Goal: Task Accomplishment & Management: Manage account settings

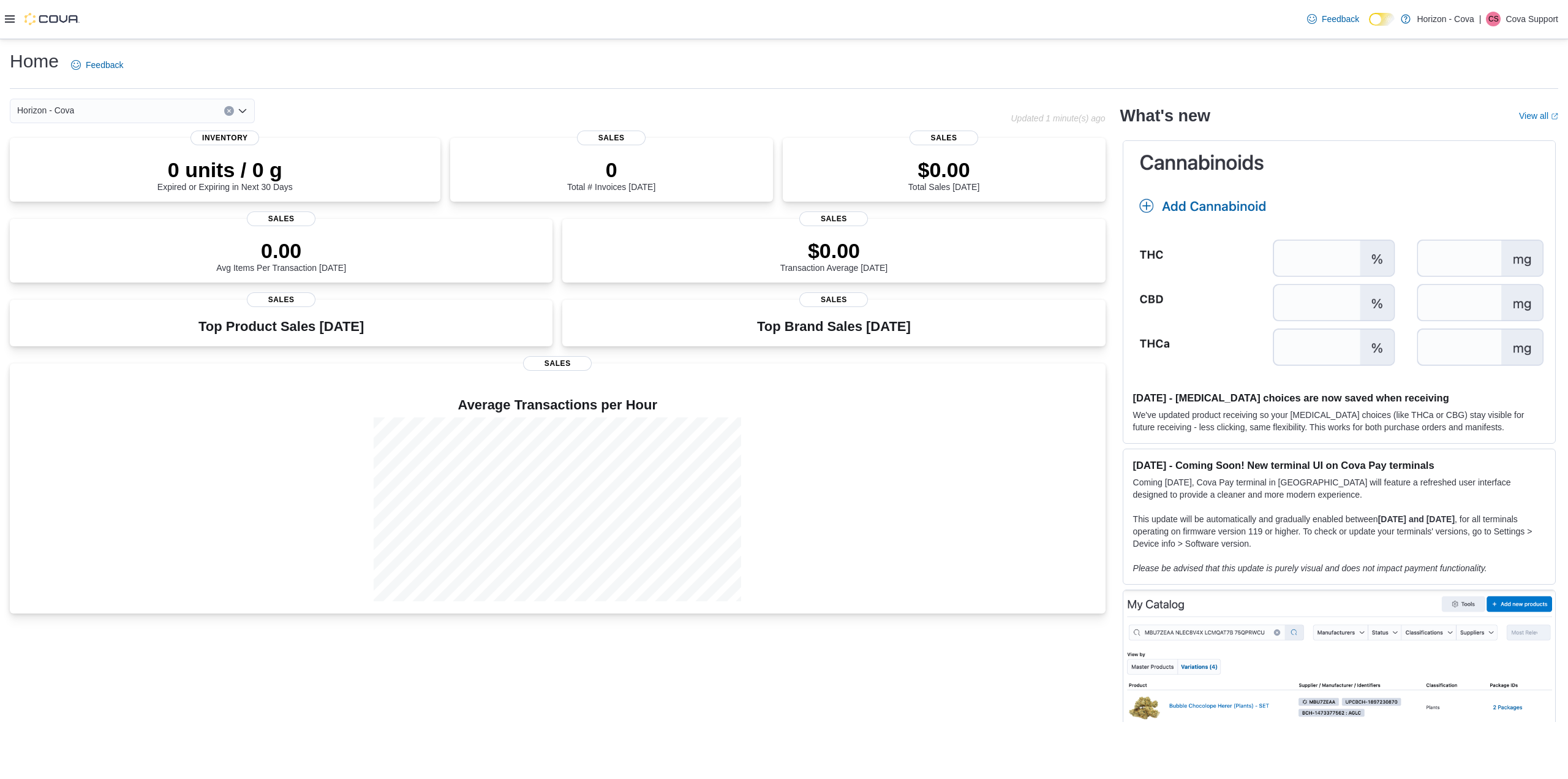
click at [13, 18] on icon at bounding box center [9, 18] width 9 height 9
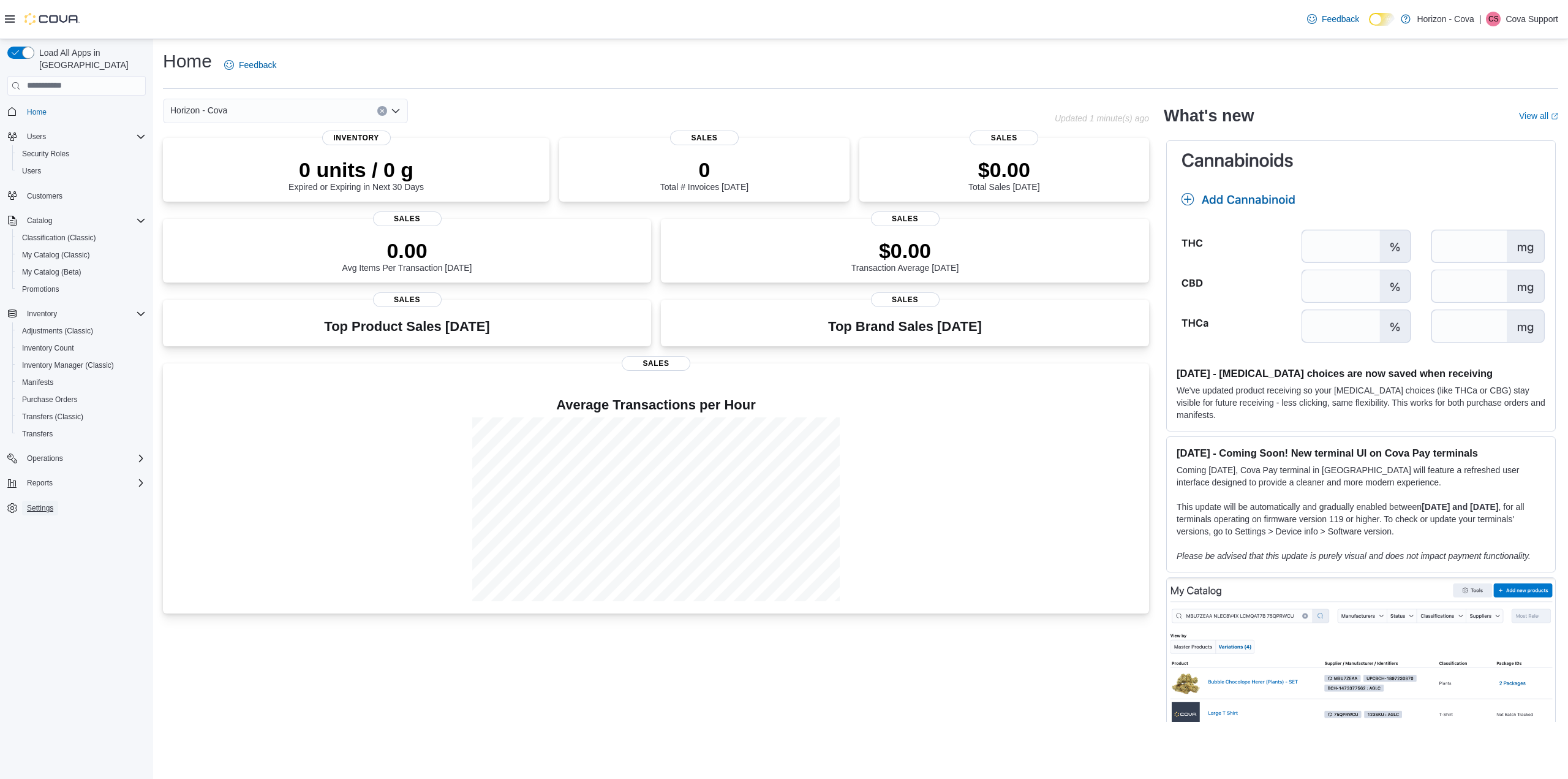
click at [44, 503] on span "Settings" at bounding box center [40, 507] width 27 height 9
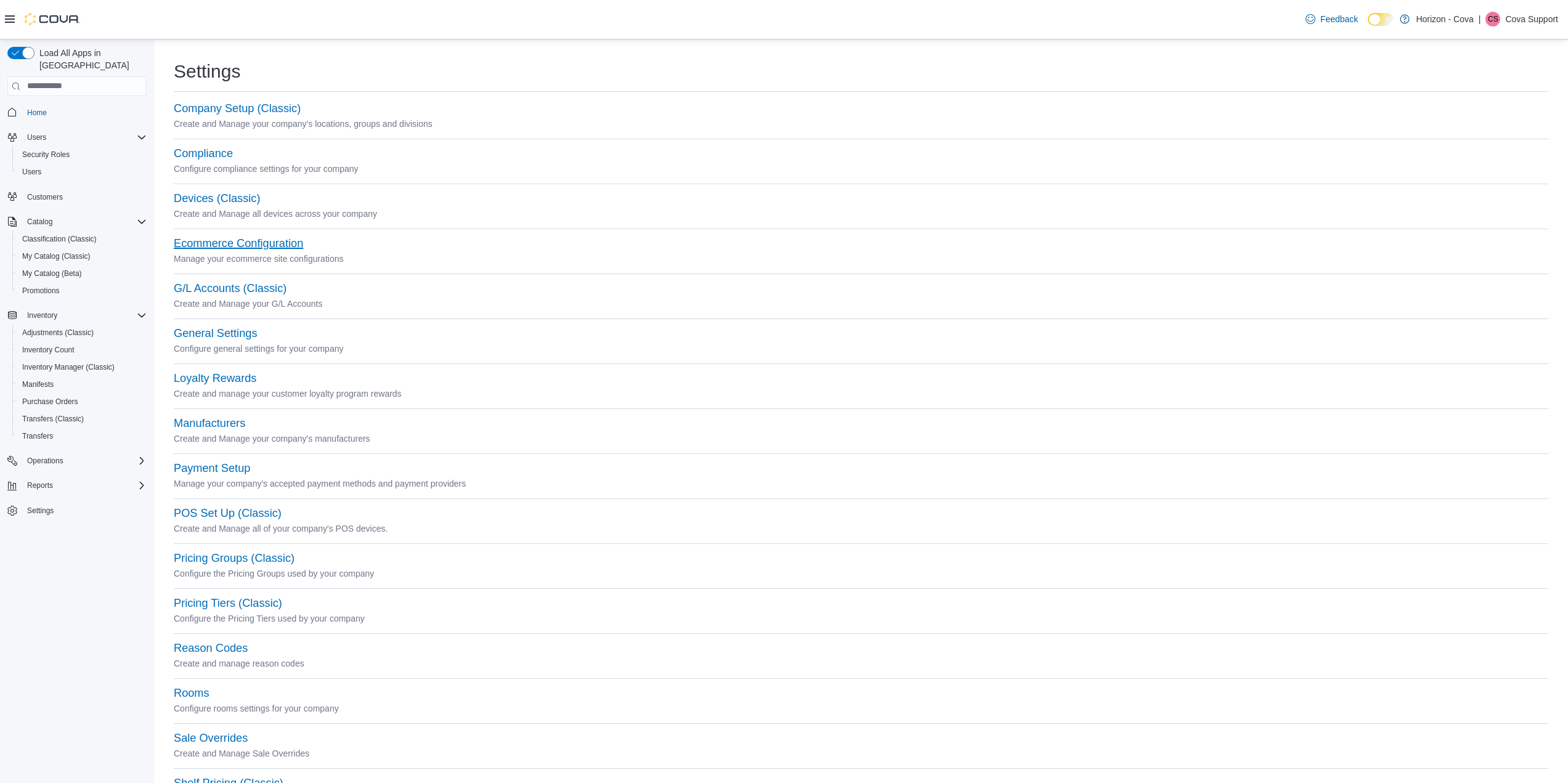
click at [253, 237] on button "Ecommerce Configuration" at bounding box center [238, 243] width 129 height 13
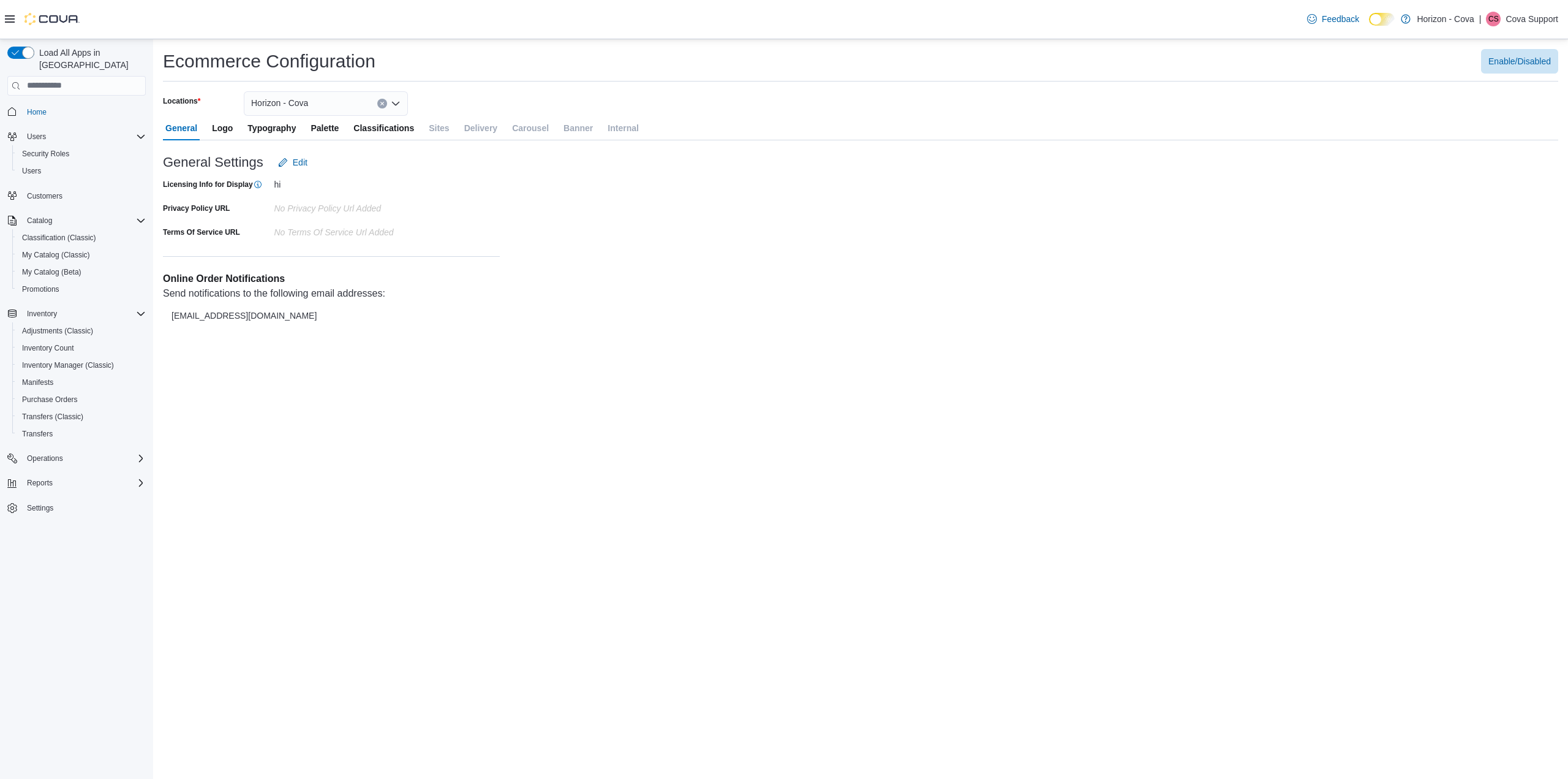
click at [319, 98] on div "Horizon - Cova" at bounding box center [326, 103] width 164 height 25
click at [338, 176] on div "Horizon ON" at bounding box center [333, 175] width 135 height 12
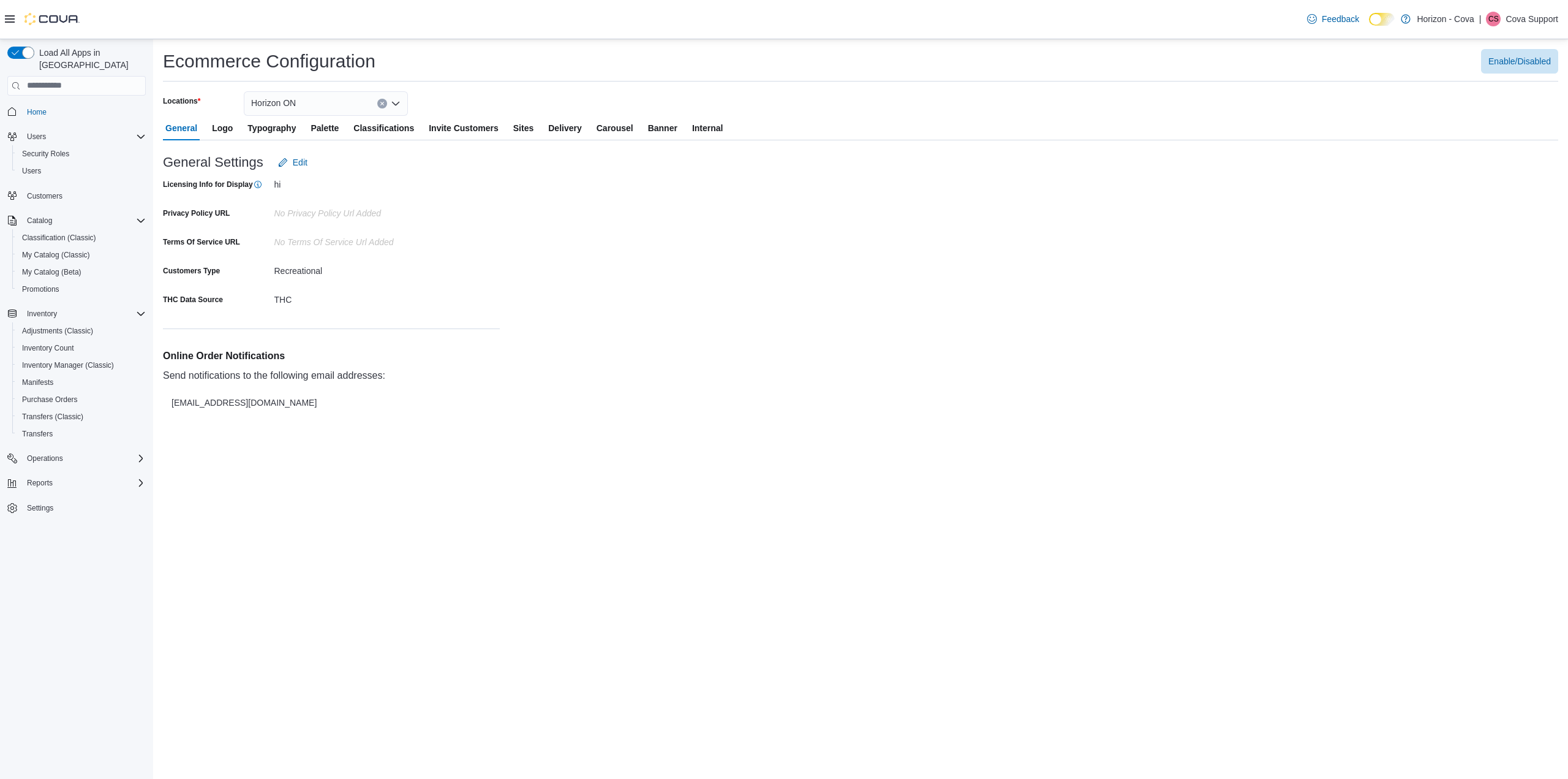
click at [574, 124] on span "Delivery" at bounding box center [564, 127] width 33 height 25
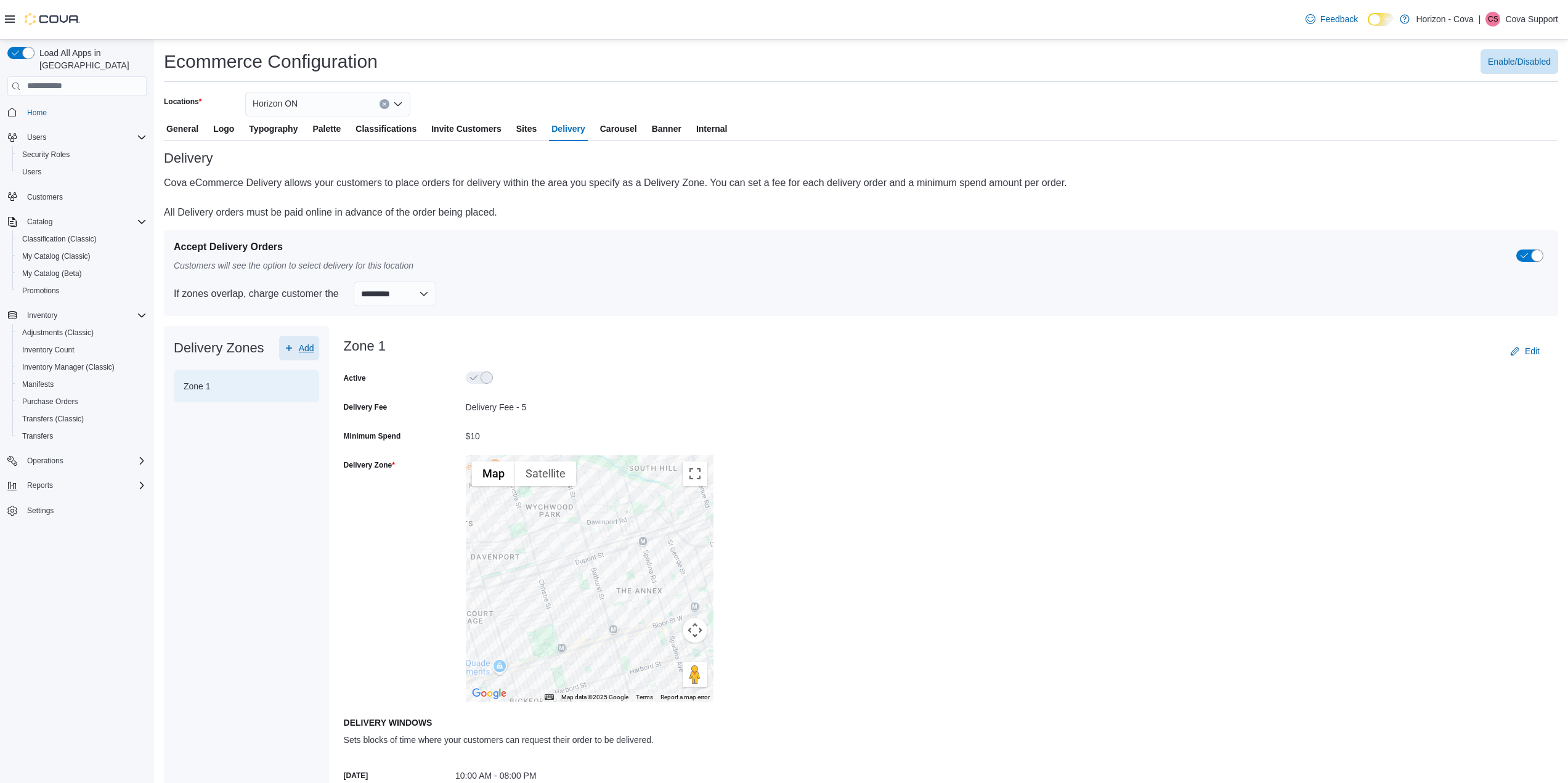
click at [306, 342] on span "Add" at bounding box center [307, 348] width 15 height 12
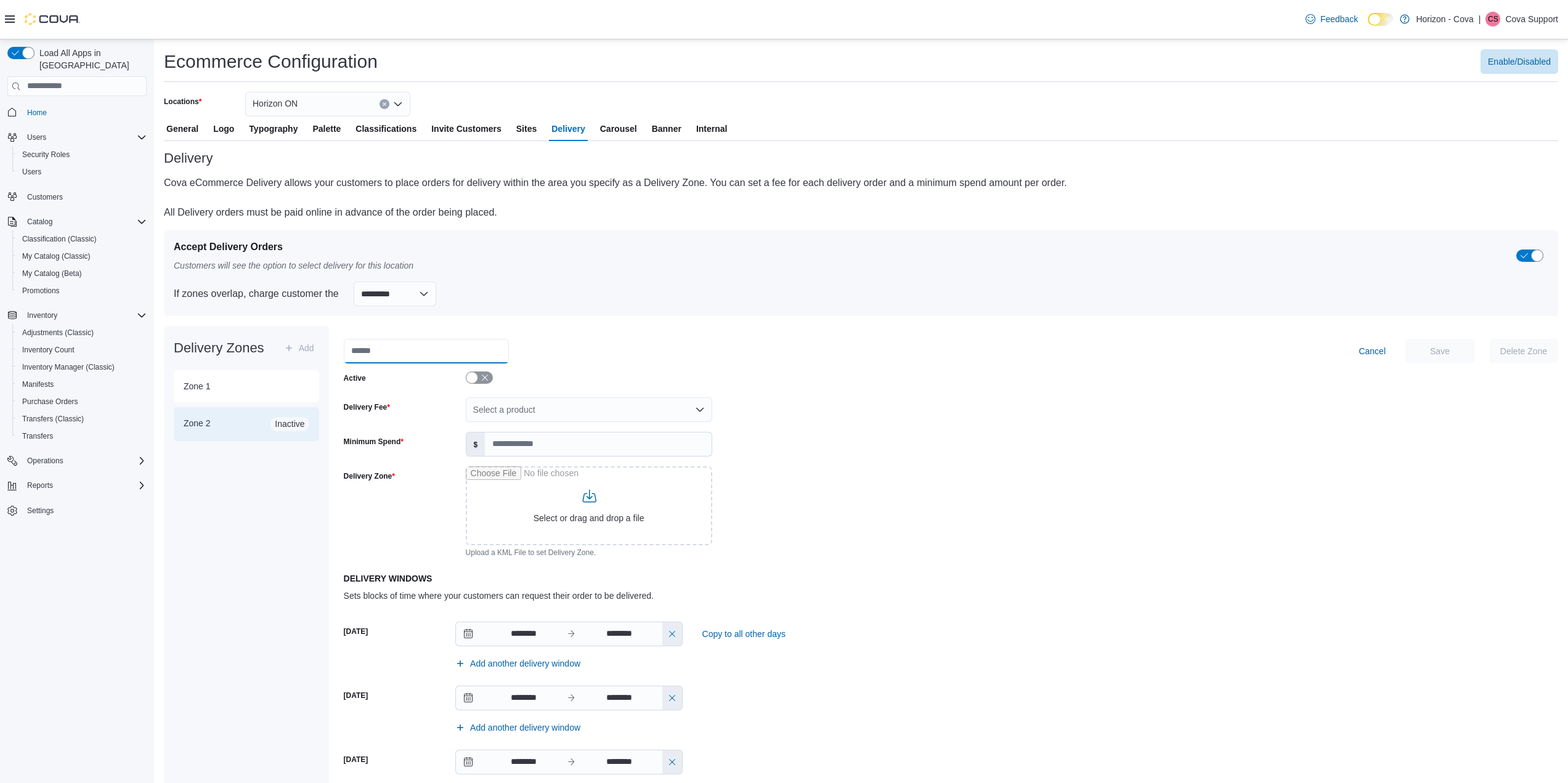
click at [428, 359] on input "string" at bounding box center [426, 351] width 165 height 25
drag, startPoint x: 654, startPoint y: 389, endPoint x: 651, endPoint y: 396, distance: 7.6
click at [654, 389] on div "Cancel Save Delete Zone Active Delivery Fee Select a product Minimum Spend $ De…" at bounding box center [951, 716] width 1214 height 755
click at [638, 412] on div "Select a product" at bounding box center [589, 409] width 247 height 25
type input "***"
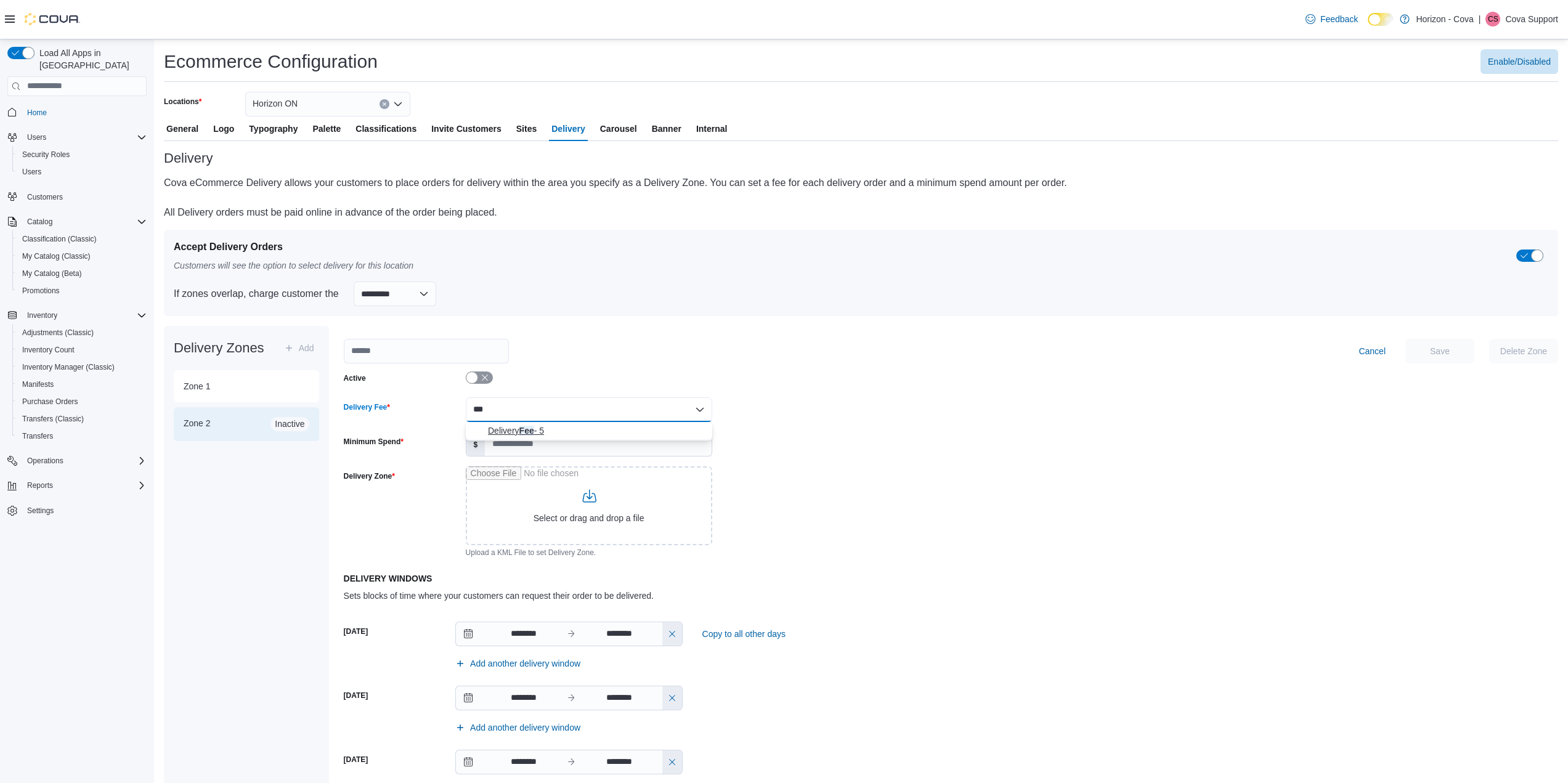
click at [539, 436] on span "Delivery Fee - 5" at bounding box center [596, 431] width 217 height 12
click at [564, 446] on input "Minimum Spend" at bounding box center [597, 443] width 226 height 23
type input "**"
click at [578, 494] on input "Delivery Zone" at bounding box center [589, 505] width 247 height 79
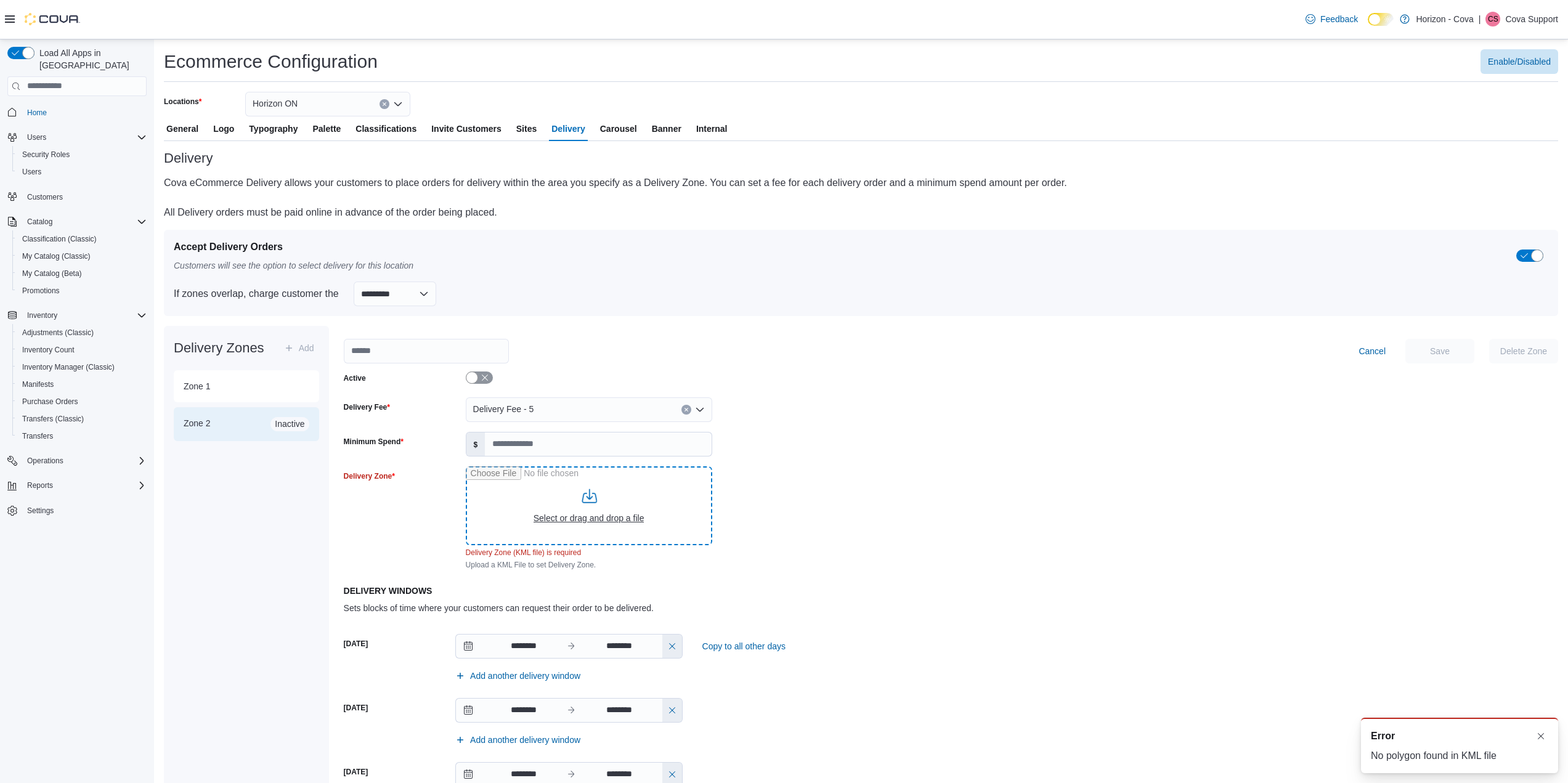
click at [585, 502] on input "Delivery Zone" at bounding box center [589, 505] width 247 height 79
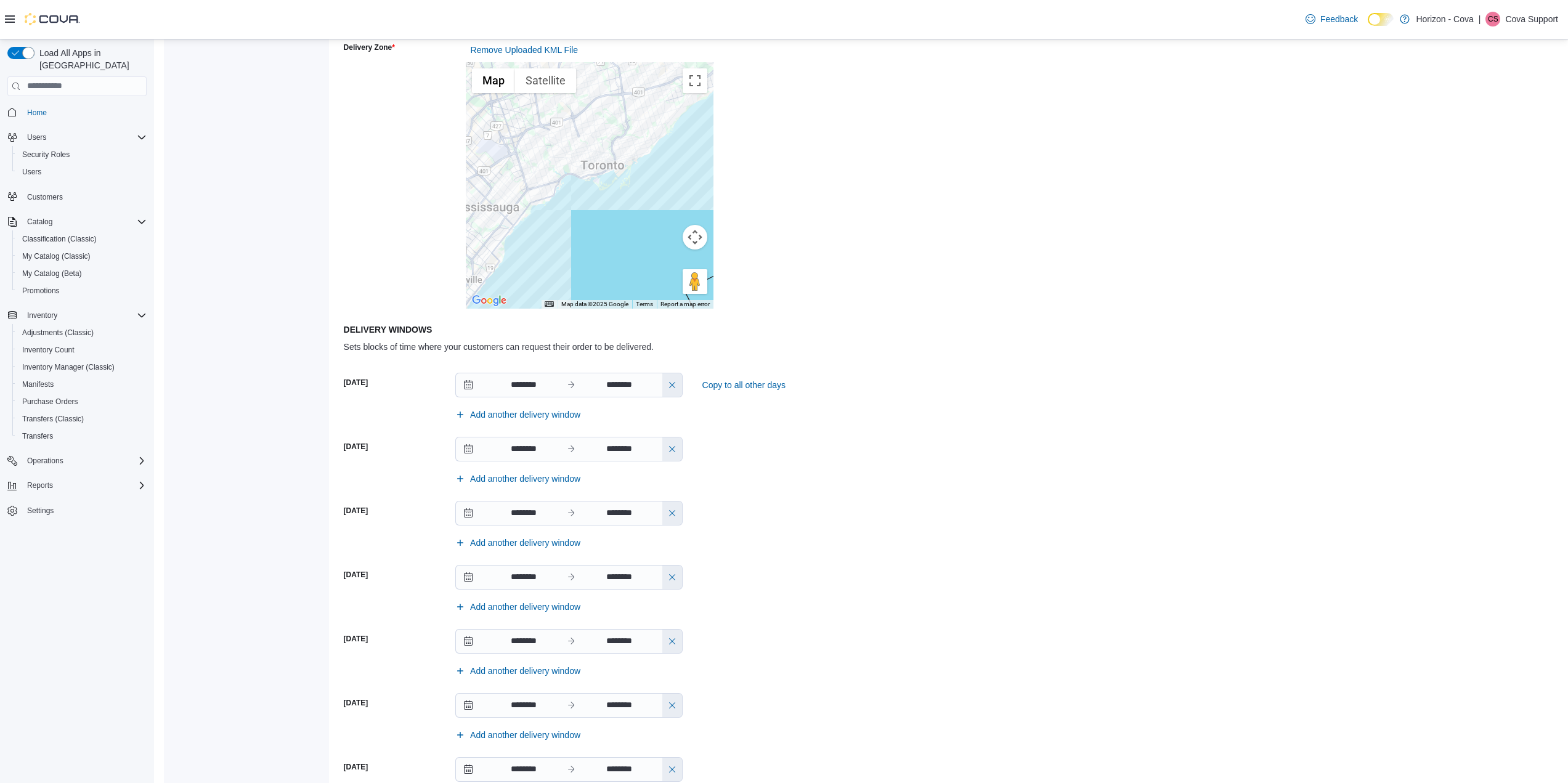
scroll to position [501, 0]
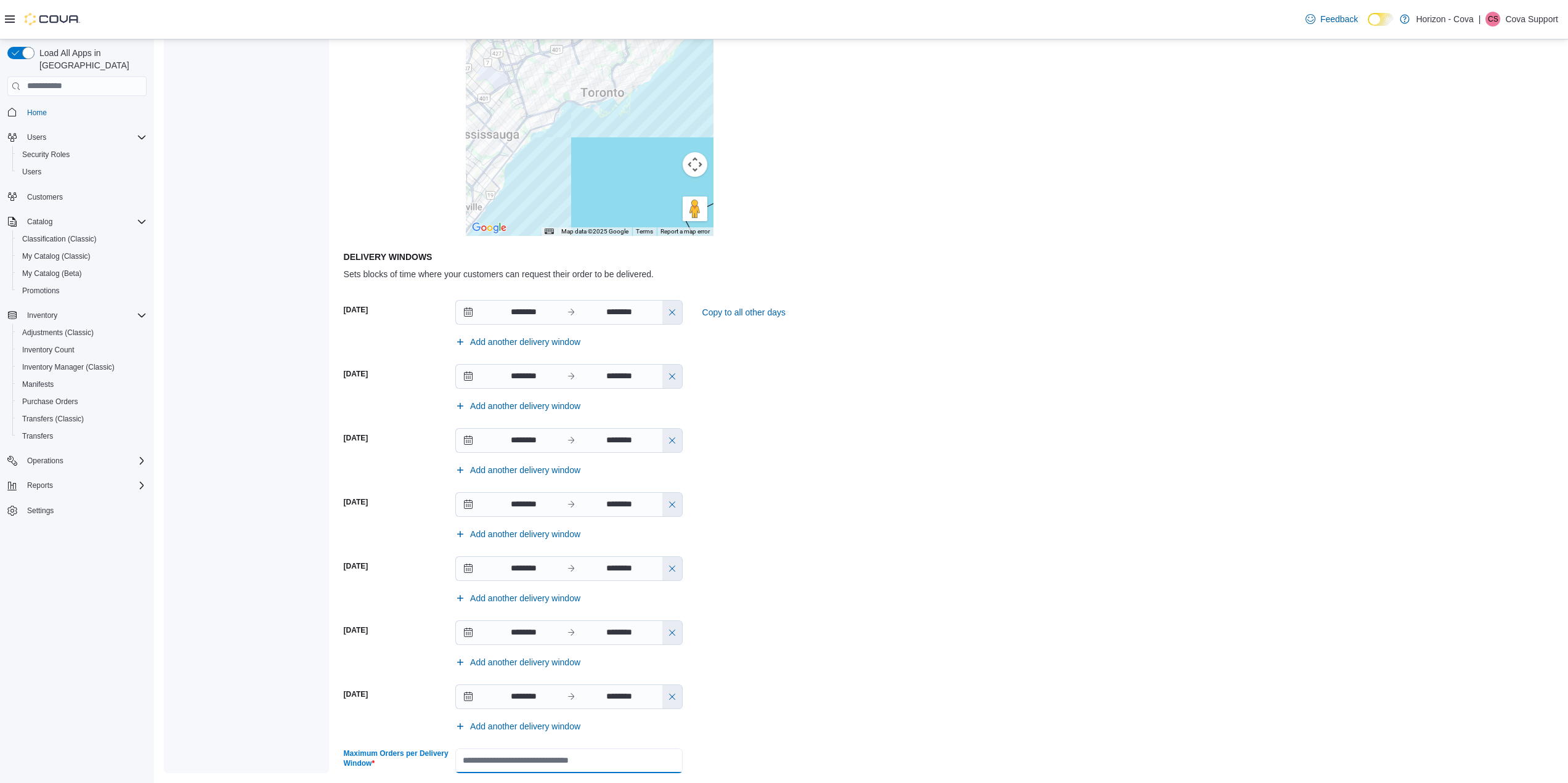
click at [646, 750] on input "Maximum Orders per Delivery Window" at bounding box center [568, 761] width 227 height 25
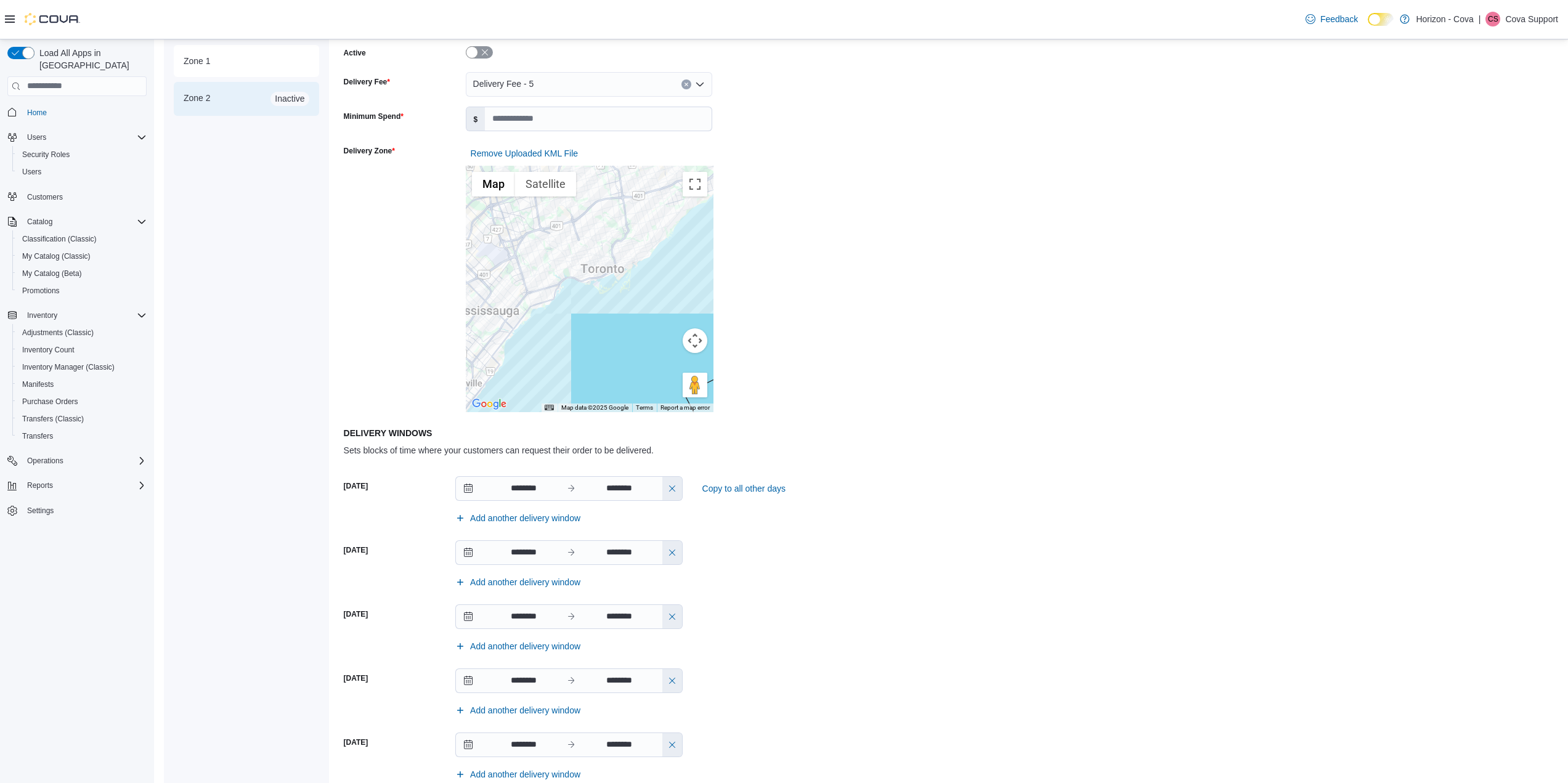
scroll to position [0, 0]
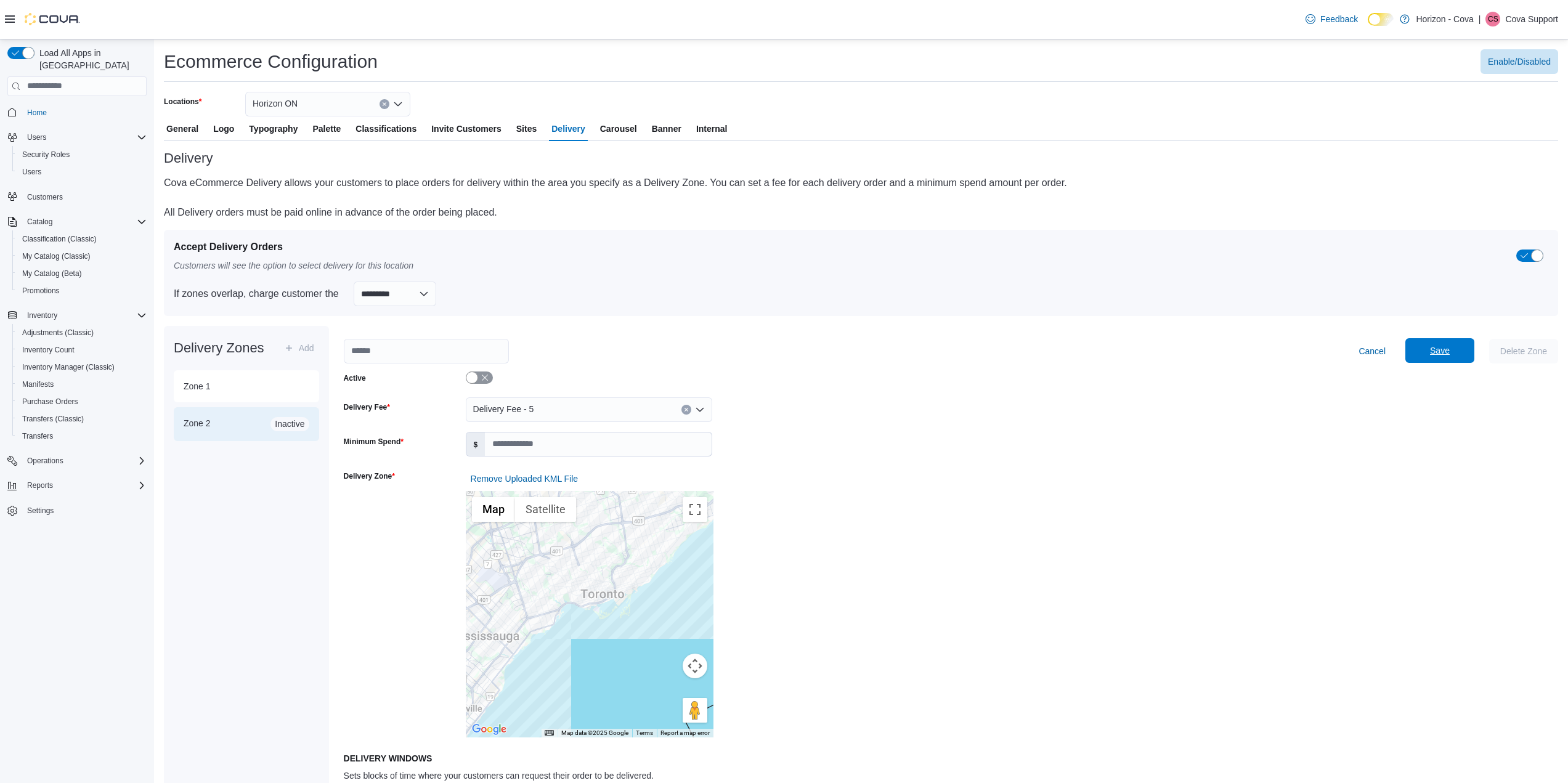
type input "*"
click at [1449, 359] on span "Save" at bounding box center [1439, 350] width 54 height 25
click at [442, 359] on input "string" at bounding box center [426, 351] width 165 height 25
type input "******"
click at [1452, 359] on span "Save" at bounding box center [1439, 350] width 54 height 25
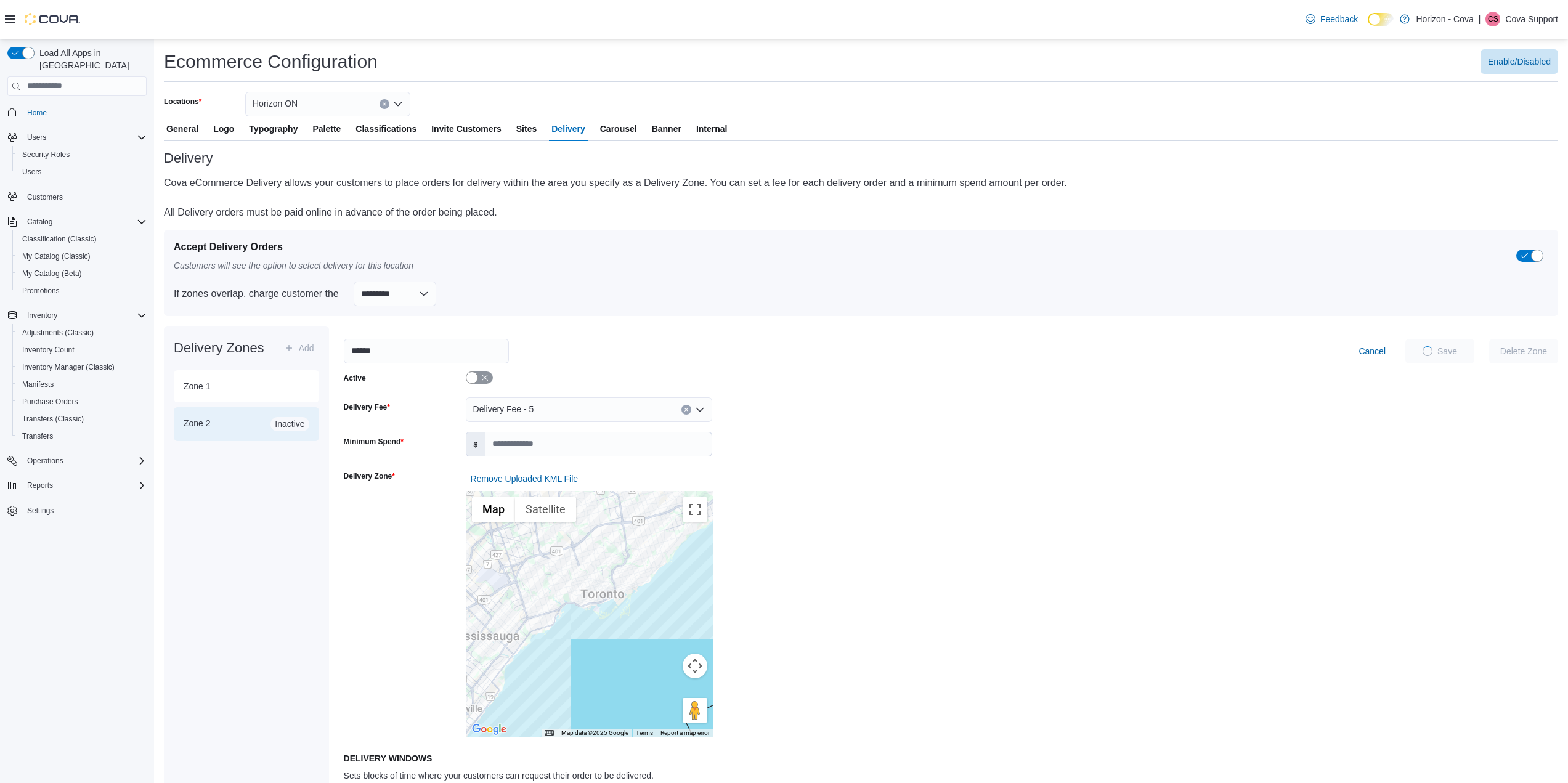
click at [281, 394] on button "Zone 1 Inactive" at bounding box center [246, 386] width 145 height 32
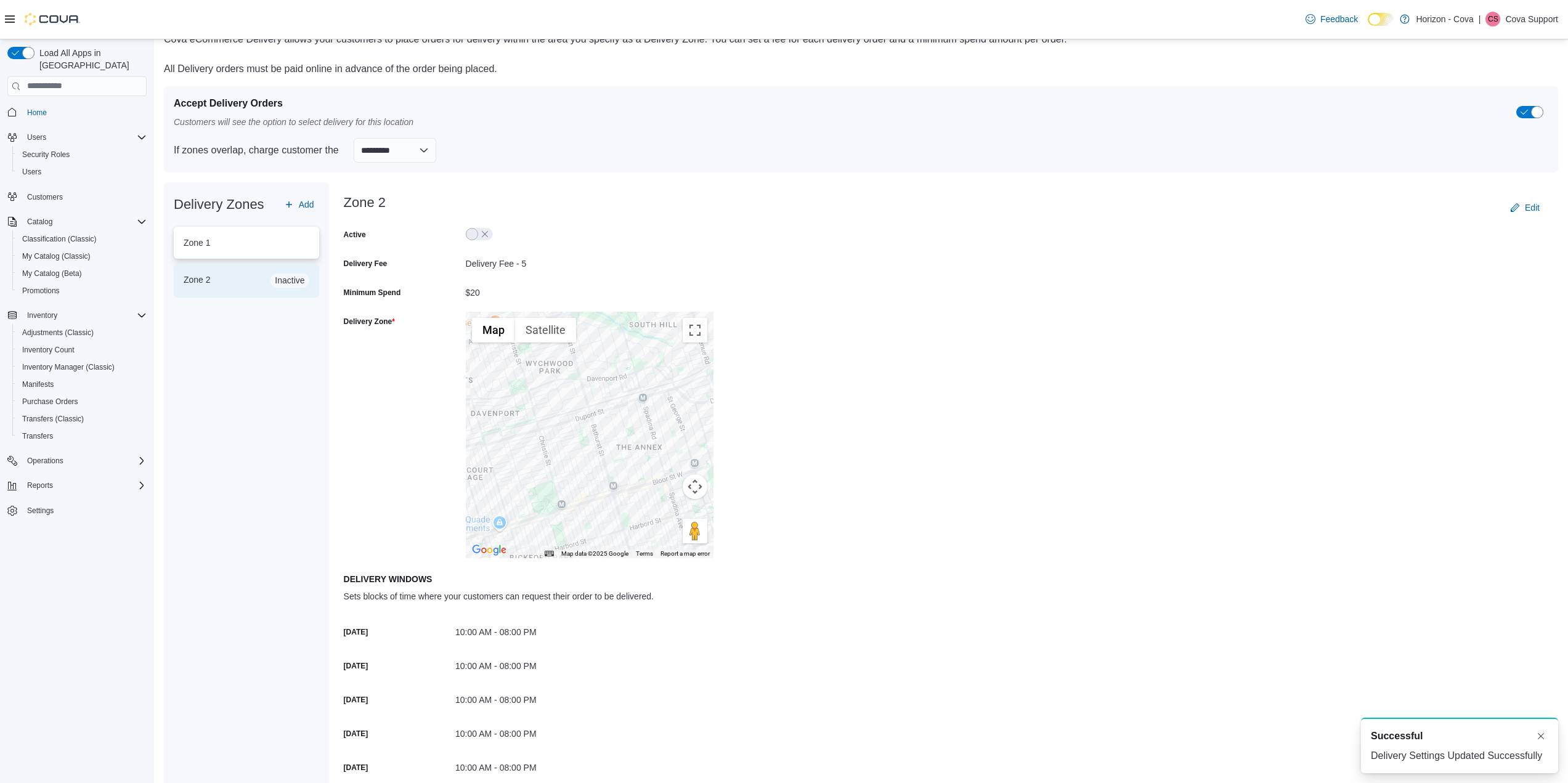
scroll to position [185, 0]
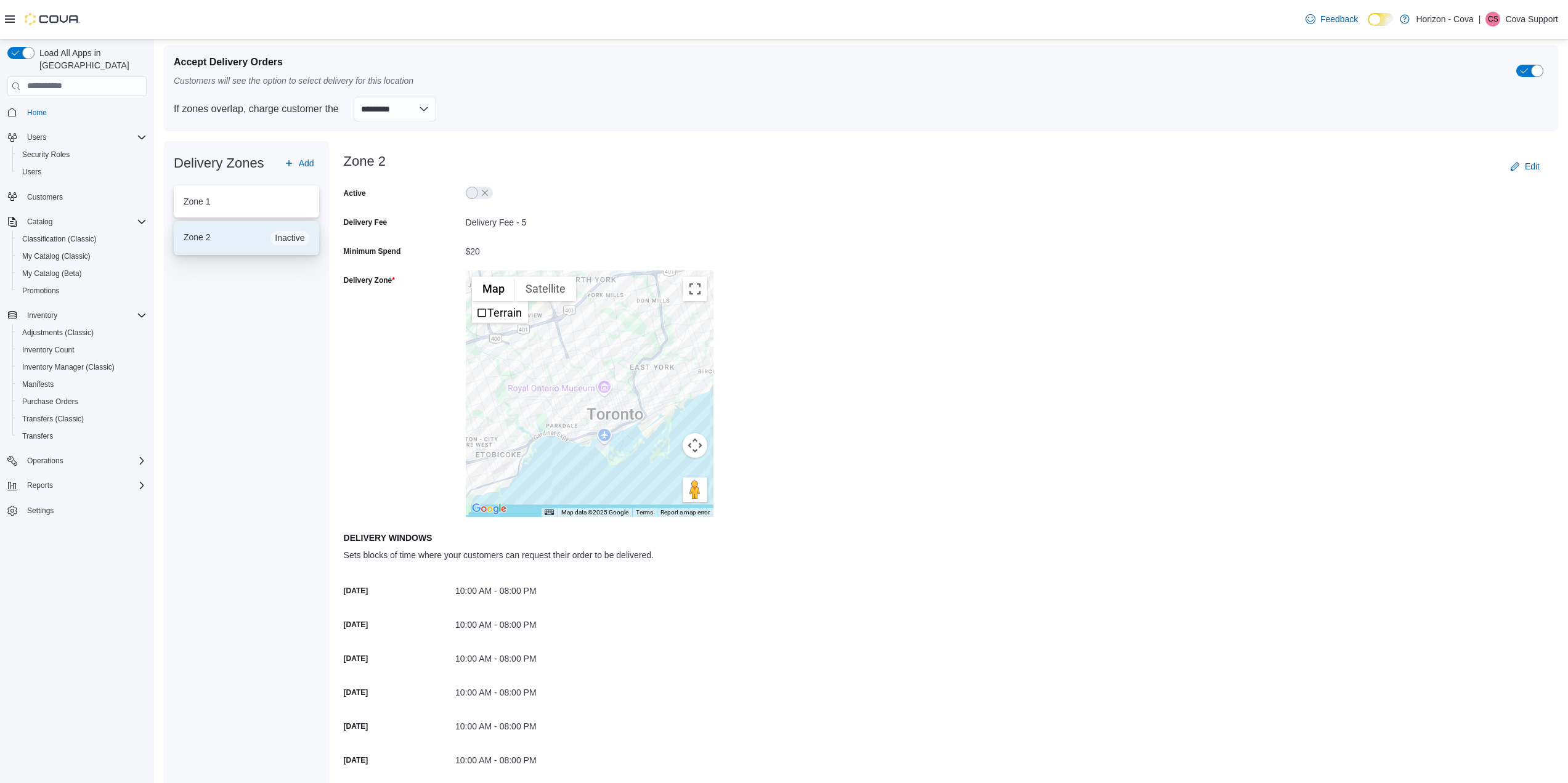
click at [266, 242] on div "Zone 2 Inactive" at bounding box center [247, 238] width 126 height 14
click at [1537, 160] on span "Edit" at bounding box center [1531, 166] width 15 height 12
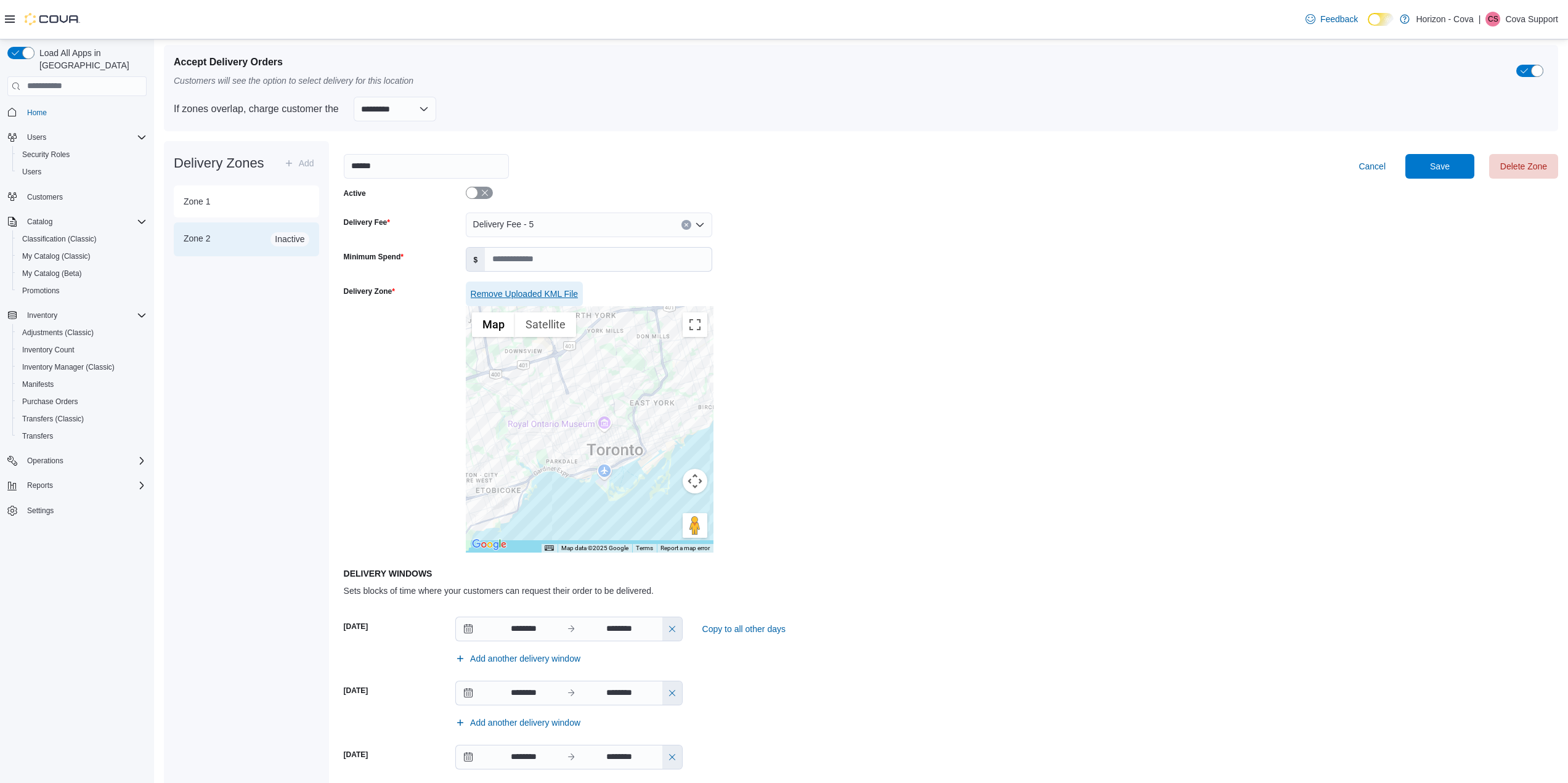
click at [530, 288] on span "Remove Uploaded KML File" at bounding box center [524, 294] width 107 height 12
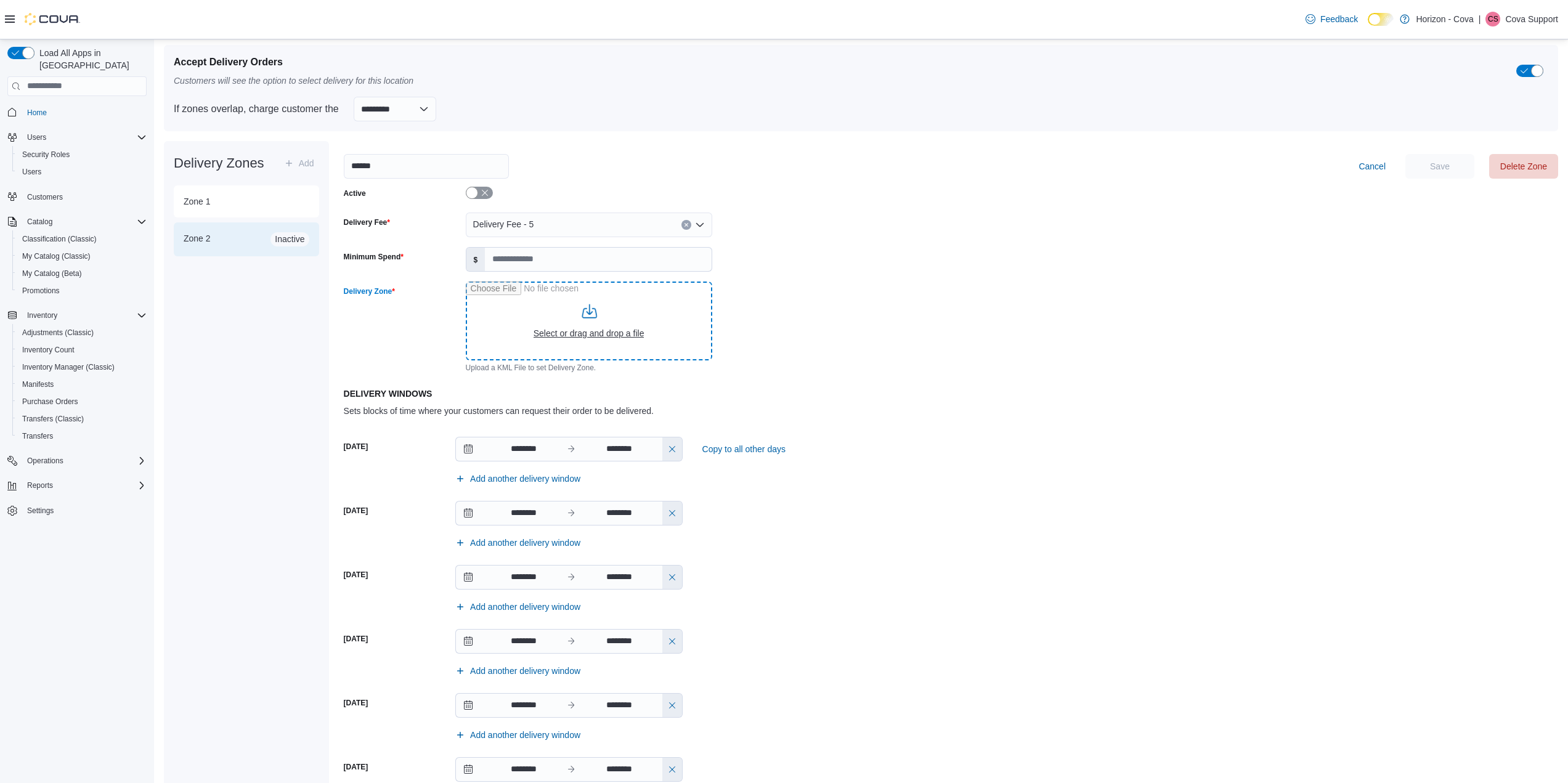
click at [558, 336] on input "Delivery Zone" at bounding box center [589, 321] width 247 height 79
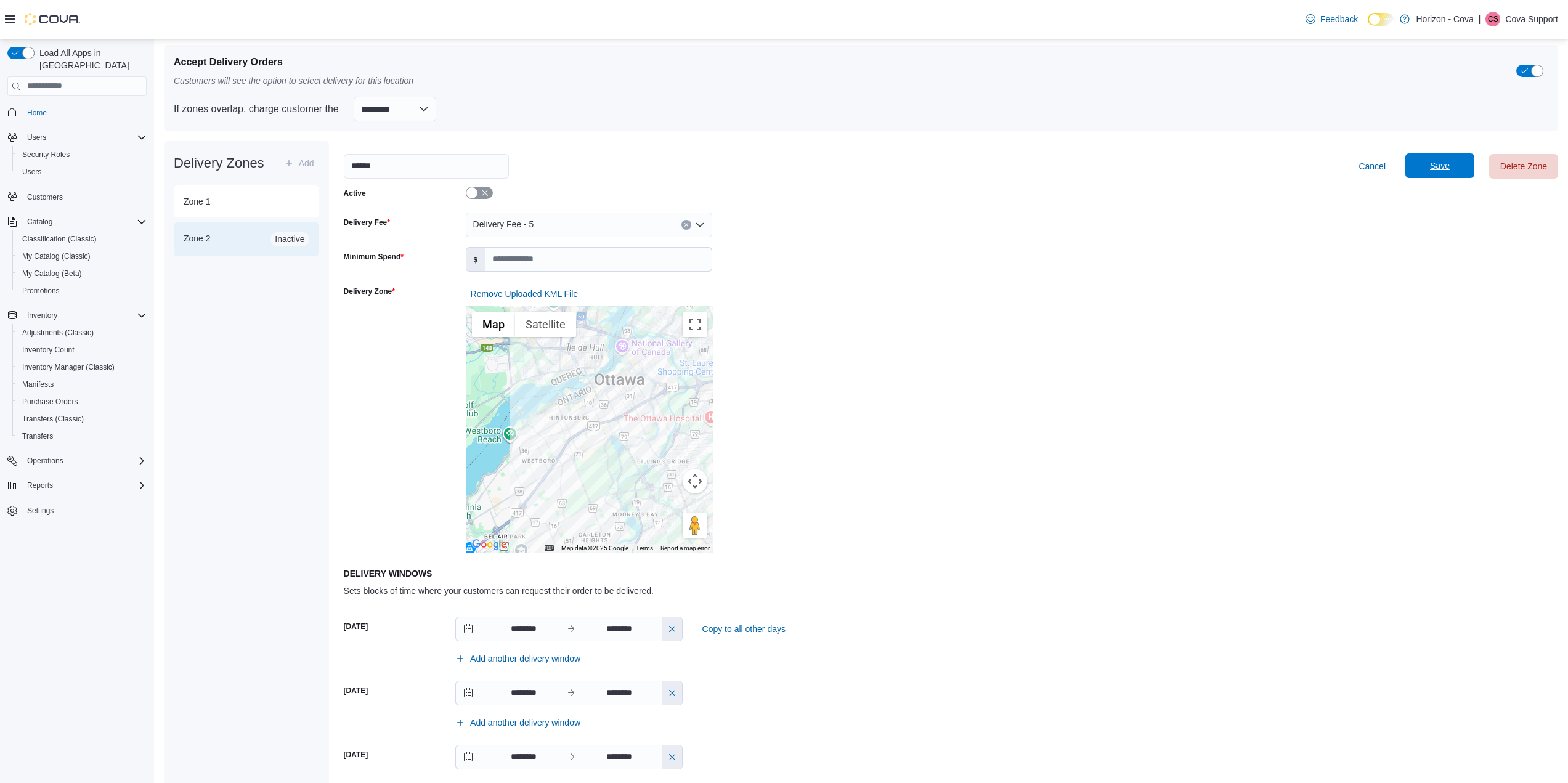
click at [1440, 174] on span "Save" at bounding box center [1439, 165] width 54 height 25
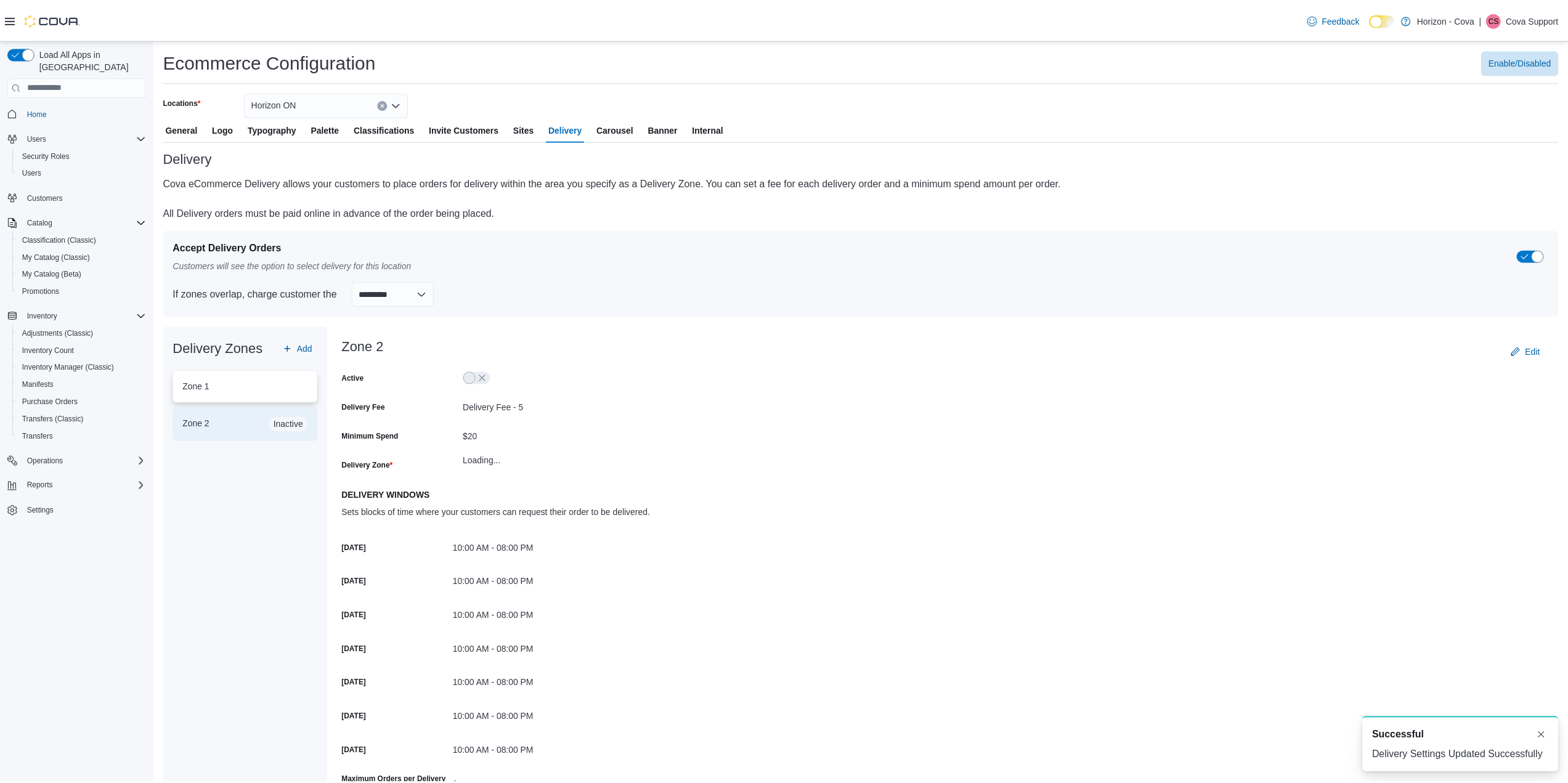
scroll to position [0, 0]
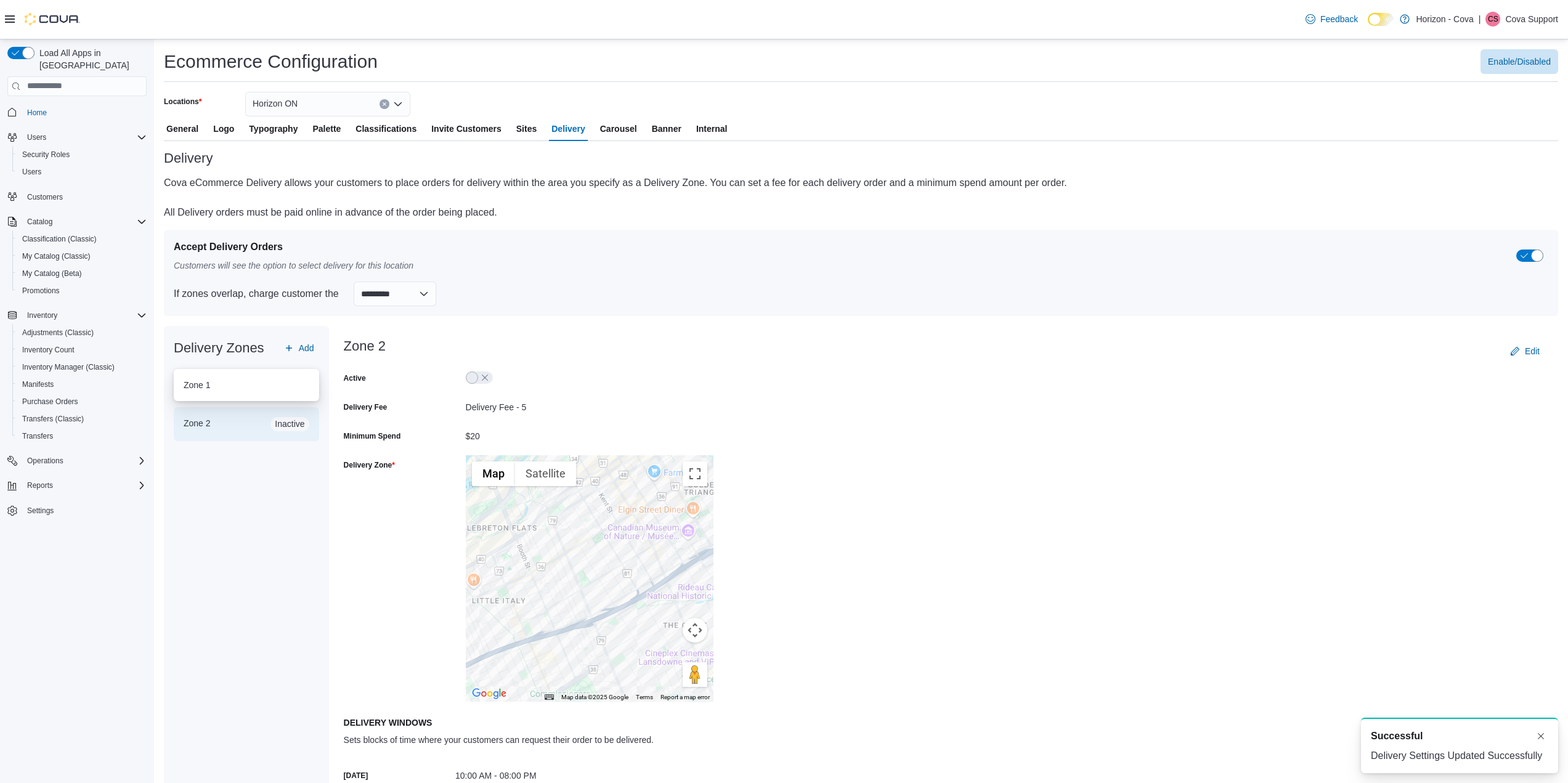
click at [261, 389] on h5 "Zone 1" at bounding box center [247, 385] width 126 height 12
